Goal: Task Accomplishment & Management: Use online tool/utility

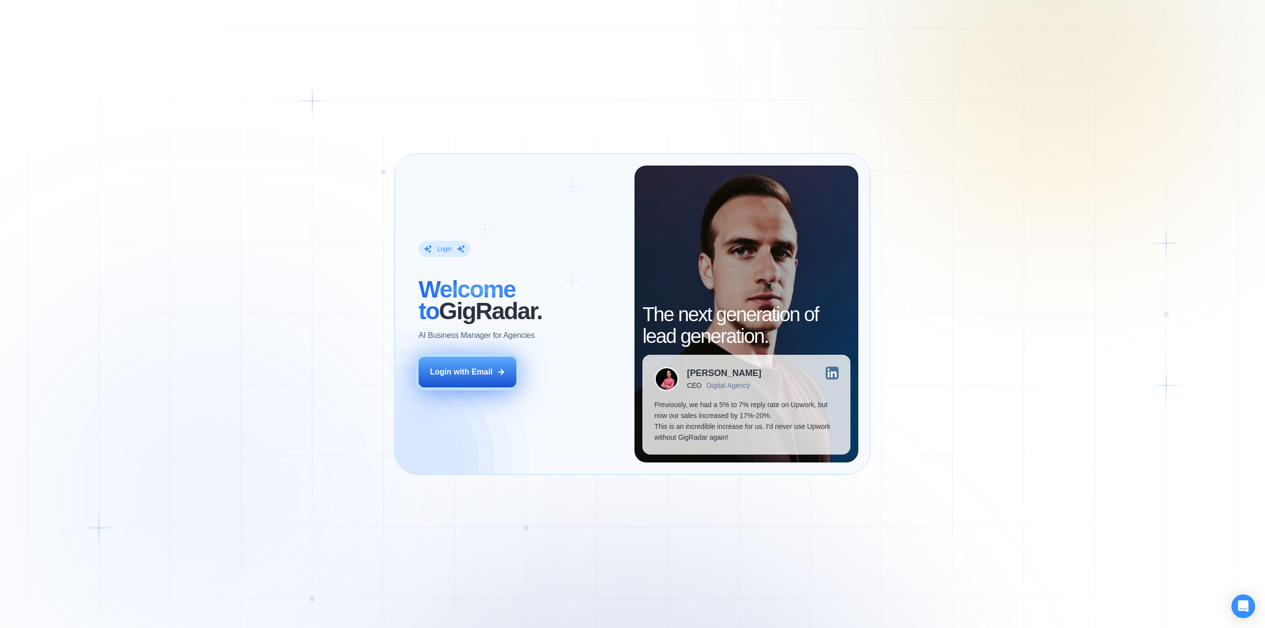
click at [487, 378] on button "Login with Email" at bounding box center [467, 372] width 98 height 31
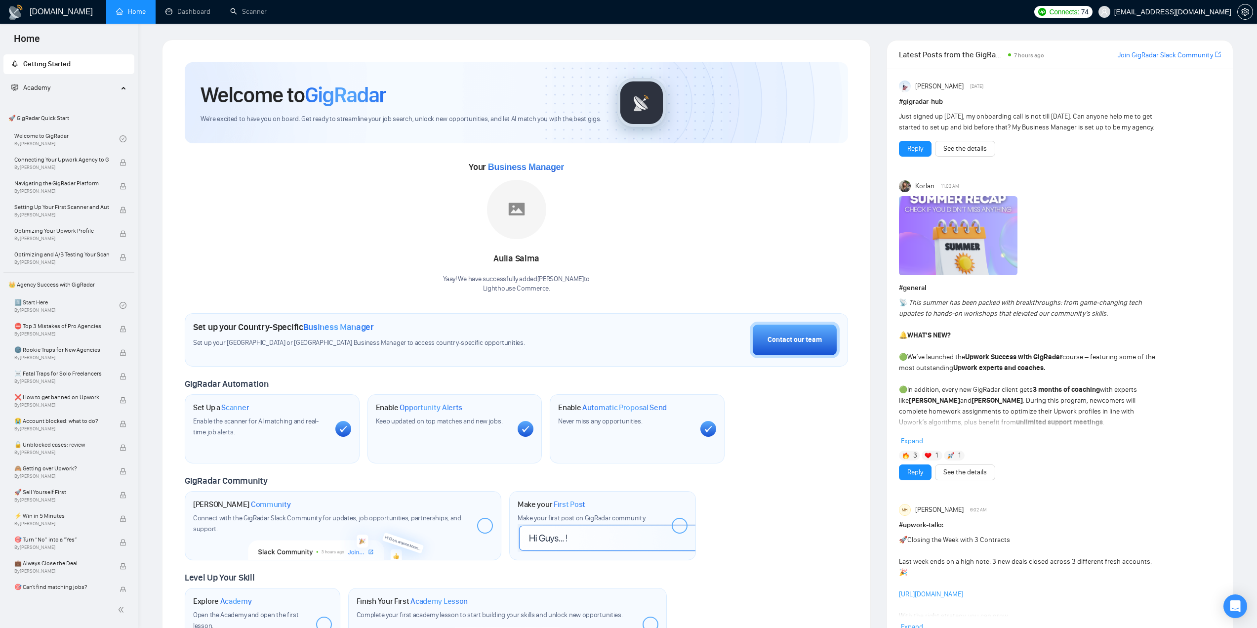
click at [276, 8] on ul "Home Dashboard Scanner" at bounding box center [566, 12] width 927 height 24
click at [241, 14] on link "Scanner" at bounding box center [248, 11] width 37 height 8
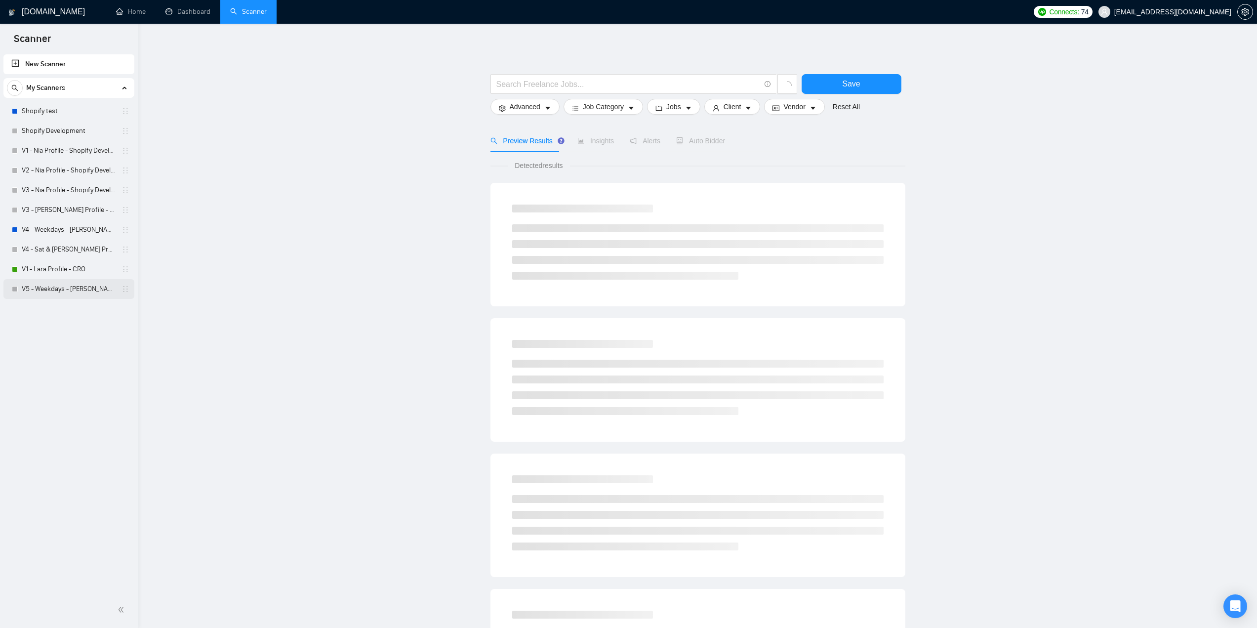
click at [57, 291] on link "V5 - Weekdays - [PERSON_NAME] Profile - Shopify Development" at bounding box center [69, 289] width 94 height 20
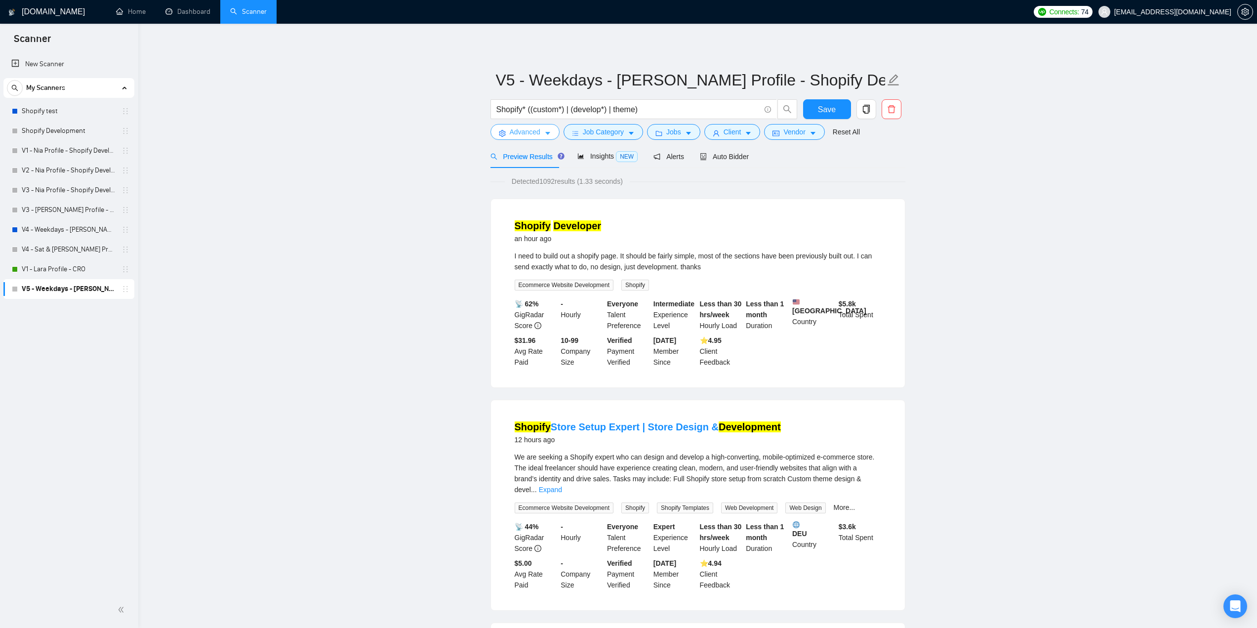
click at [544, 134] on icon "caret-down" at bounding box center [547, 133] width 7 height 7
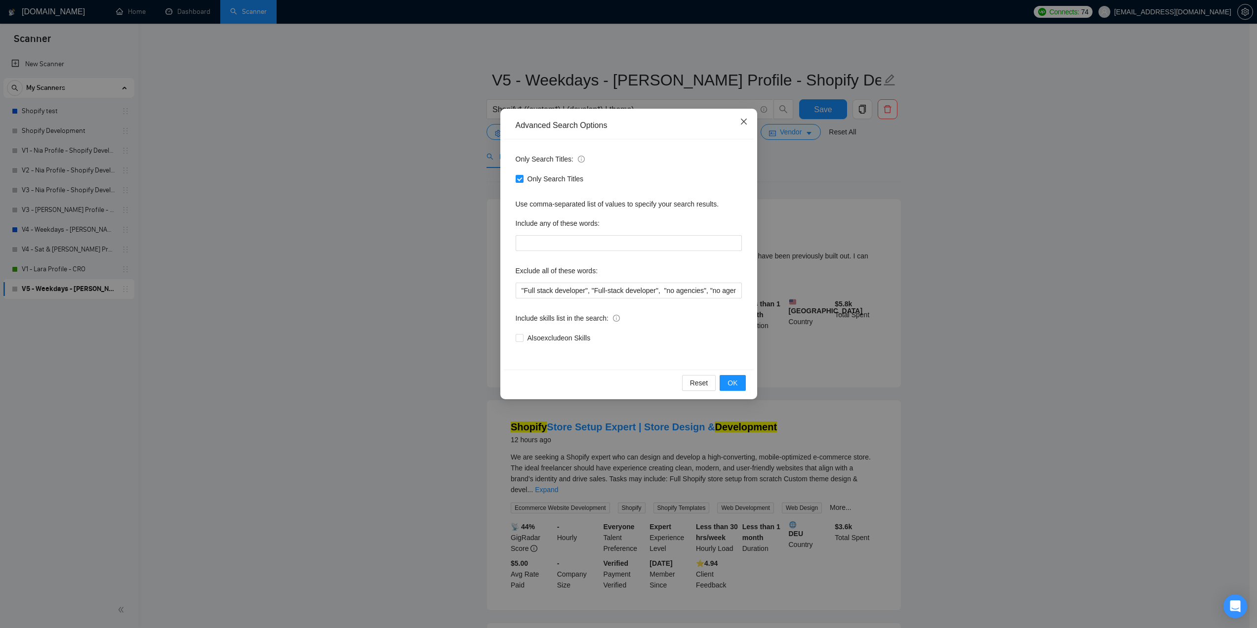
click at [744, 124] on icon "close" at bounding box center [744, 122] width 8 height 8
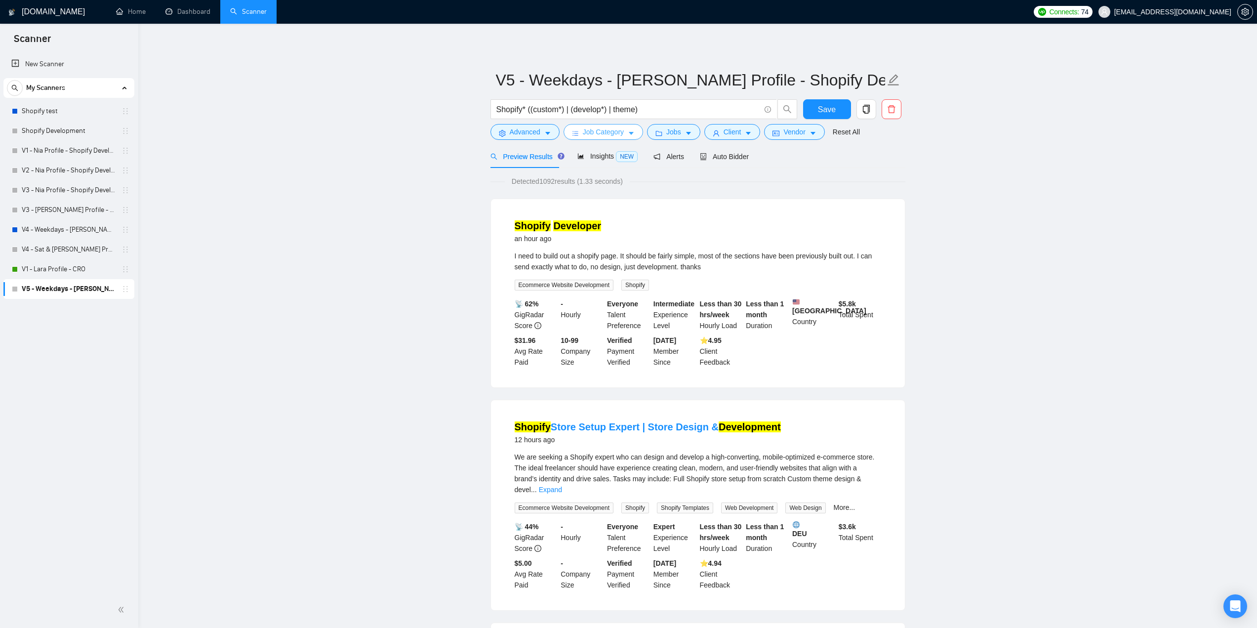
click at [586, 136] on span "Job Category" at bounding box center [603, 131] width 41 height 11
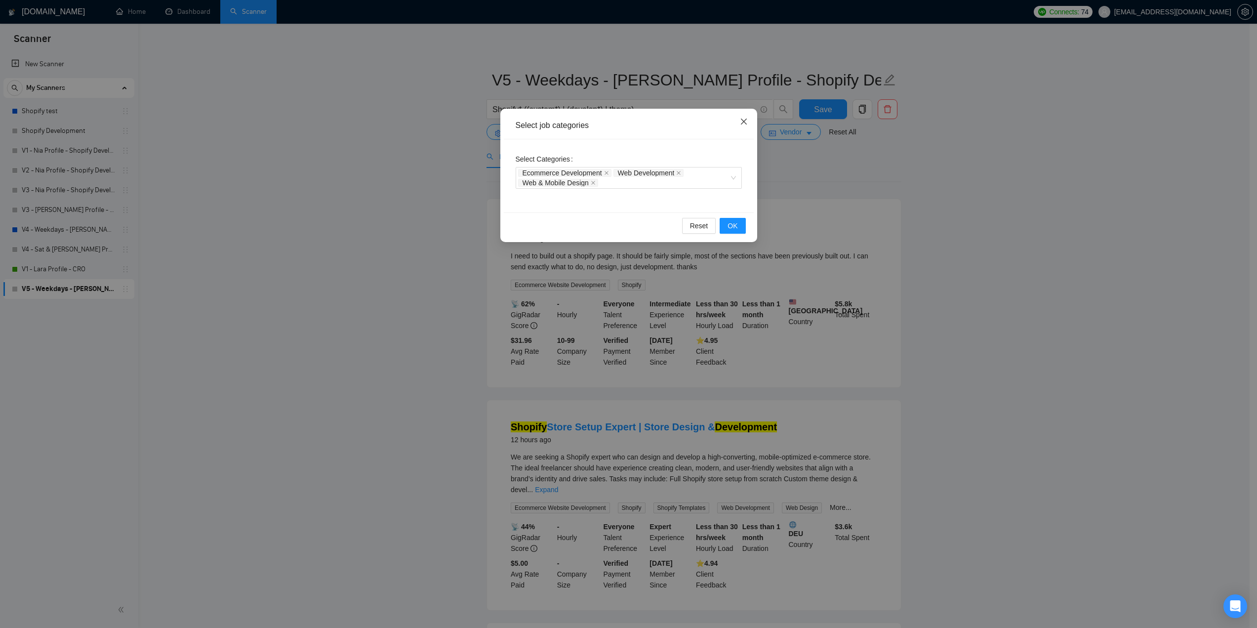
click at [747, 122] on icon "close" at bounding box center [744, 122] width 8 height 8
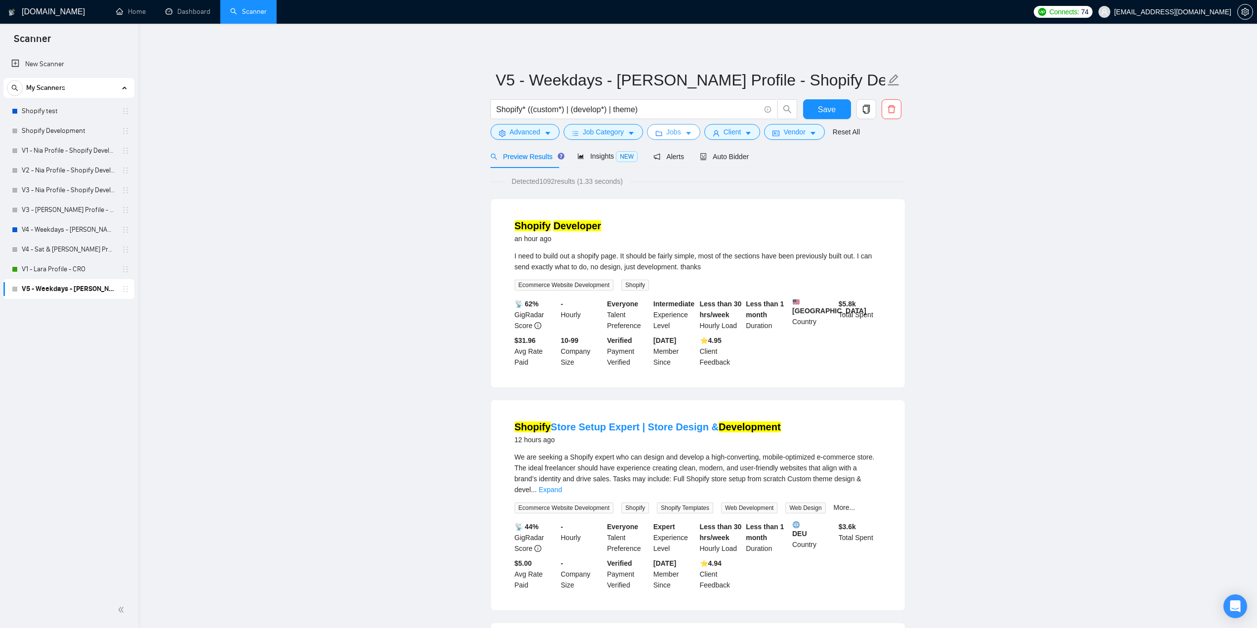
click at [681, 133] on button "Jobs" at bounding box center [673, 132] width 53 height 16
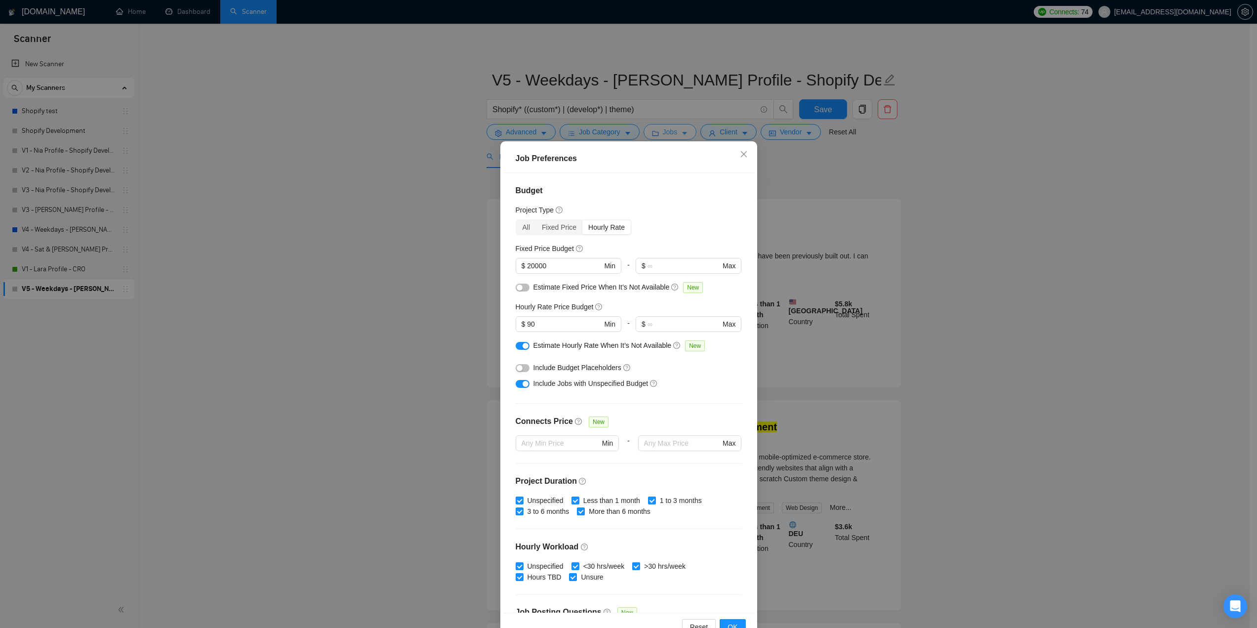
click at [680, 133] on div "Job Preferences Budget Project Type All Fixed Price Hourly Rate Fixed Price Bud…" at bounding box center [628, 314] width 1257 height 628
